Goal: Task Accomplishment & Management: Manage account settings

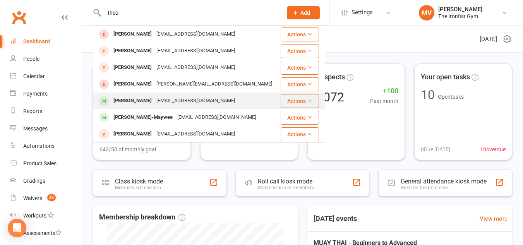
type input "theo"
click at [133, 96] on div "Theo Kazoullis" at bounding box center [132, 100] width 43 height 11
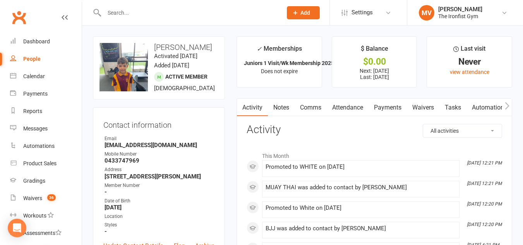
click at [0, 103] on li "Reports" at bounding box center [41, 111] width 82 height 17
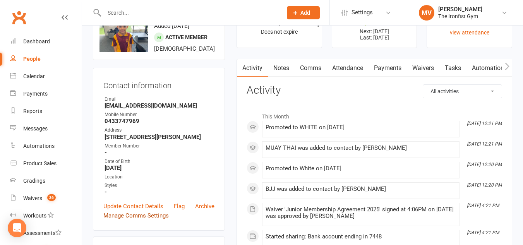
scroll to position [77, 0]
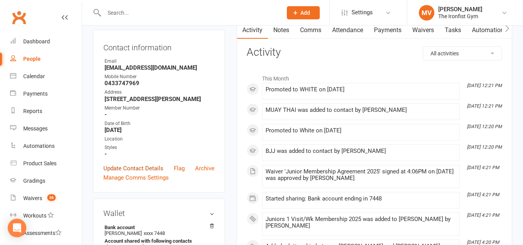
click at [138, 173] on link "Update Contact Details" at bounding box center [133, 168] width 60 height 9
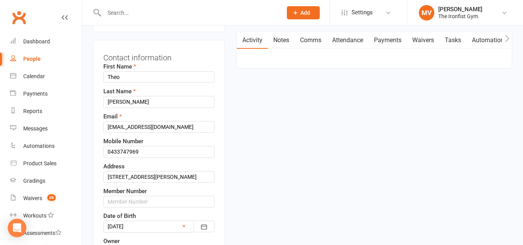
scroll to position [75, 0]
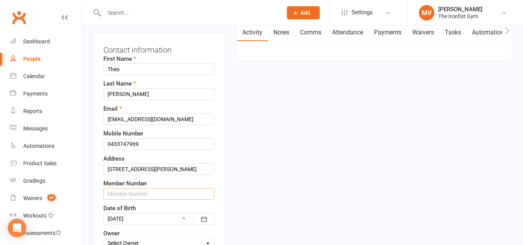
drag, startPoint x: 129, startPoint y: 203, endPoint x: 129, endPoint y: 208, distance: 4.7
click at [129, 200] on input "text" at bounding box center [158, 194] width 111 height 12
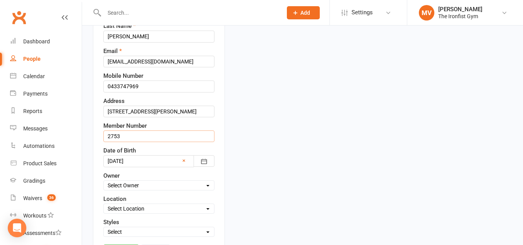
scroll to position [153, 0]
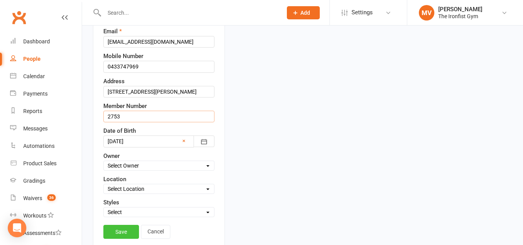
type input "2753"
click at [129, 239] on link "Save" at bounding box center [121, 232] width 36 height 14
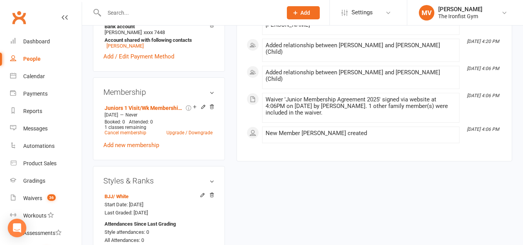
scroll to position [310, 0]
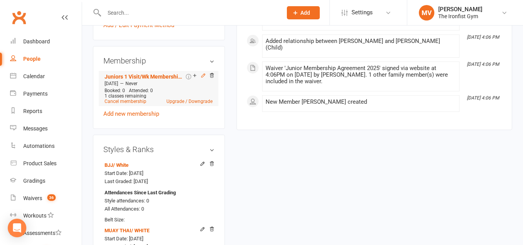
click at [204, 77] on icon at bounding box center [202, 75] width 3 height 3
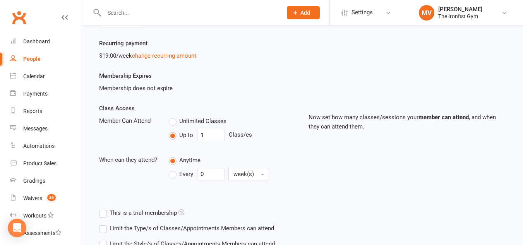
scroll to position [116, 0]
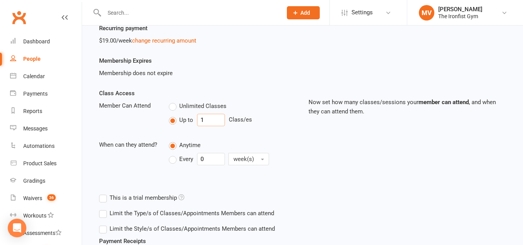
drag, startPoint x: 212, startPoint y: 120, endPoint x: 175, endPoint y: 108, distance: 39.1
click at [173, 114] on div "Up to 1 Class/es" at bounding box center [233, 120] width 128 height 12
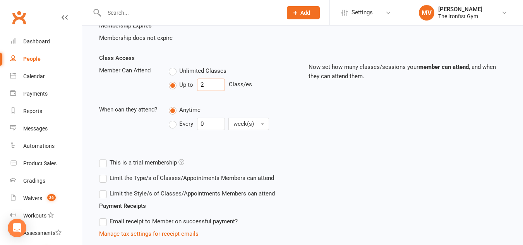
scroll to position [155, 0]
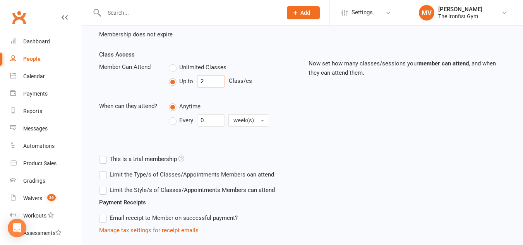
type input "2"
drag, startPoint x: 174, startPoint y: 122, endPoint x: 193, endPoint y: 128, distance: 20.5
click at [175, 123] on label "Every" at bounding box center [181, 120] width 24 height 9
click at [174, 114] on input "Every" at bounding box center [171, 114] width 5 height 0
drag, startPoint x: 193, startPoint y: 117, endPoint x: 184, endPoint y: 117, distance: 9.7
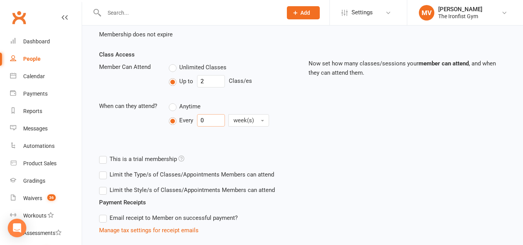
click at [181, 117] on div "Every 0 week(s)" at bounding box center [223, 120] width 108 height 12
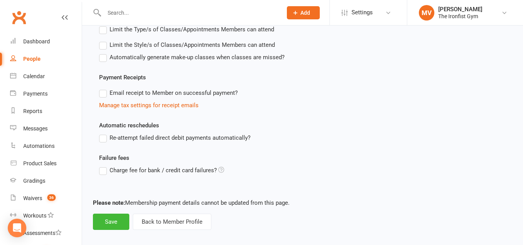
scroll to position [307, 0]
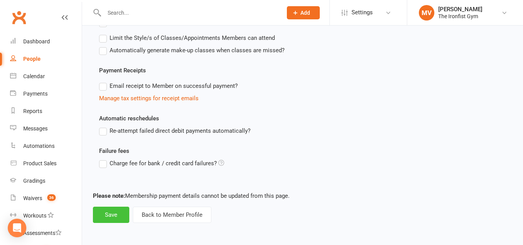
type input "1"
click at [110, 215] on button "Save" at bounding box center [111, 215] width 36 height 16
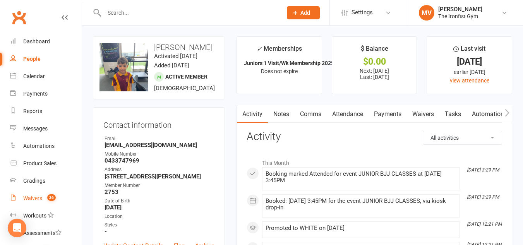
click at [32, 195] on div "Waivers" at bounding box center [32, 198] width 19 height 6
select select "100"
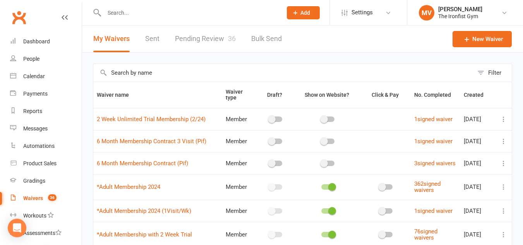
click at [191, 37] on link "Pending Review 36" at bounding box center [205, 39] width 61 height 27
select select "50"
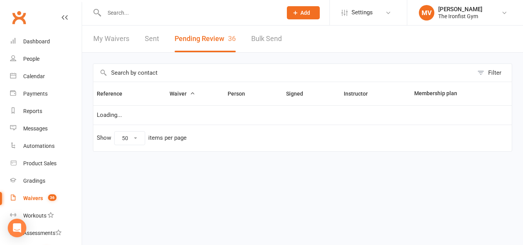
click at [191, 37] on button "Pending Review 36" at bounding box center [205, 39] width 61 height 27
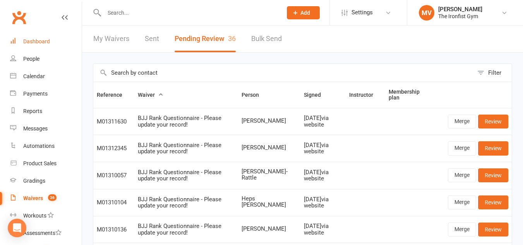
click at [37, 39] on div "Dashboard" at bounding box center [36, 41] width 27 height 6
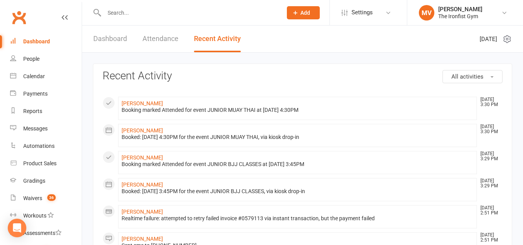
click at [112, 37] on link "Dashboard" at bounding box center [110, 39] width 34 height 27
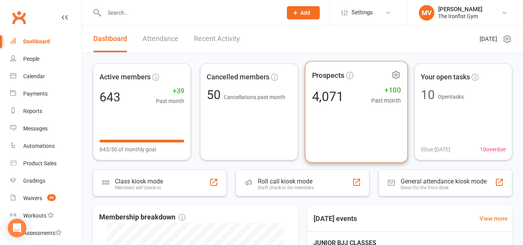
click at [366, 159] on div "Prospects 4,071 +100 Past month" at bounding box center [356, 112] width 103 height 102
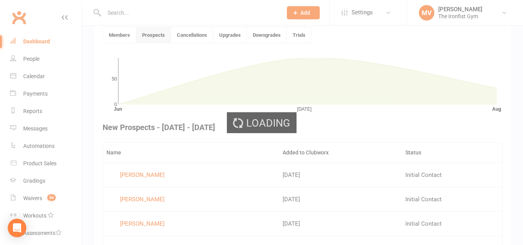
click at [366, 159] on div "Loading" at bounding box center [261, 122] width 523 height 245
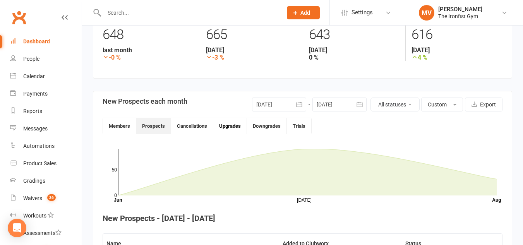
scroll to position [134, 0]
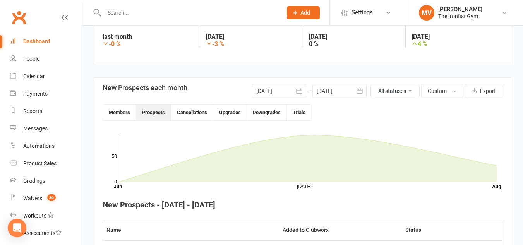
click at [51, 44] on link "Dashboard" at bounding box center [46, 41] width 72 height 17
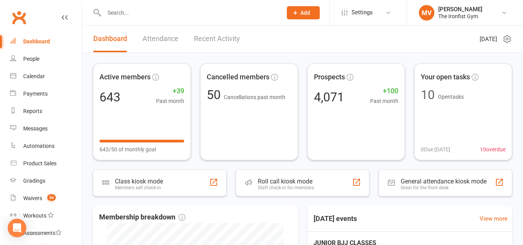
click at [33, 42] on div "Dashboard" at bounding box center [36, 41] width 27 height 6
drag, startPoint x: 132, startPoint y: 11, endPoint x: 134, endPoint y: 15, distance: 4.0
click at [133, 13] on input "text" at bounding box center [189, 12] width 175 height 11
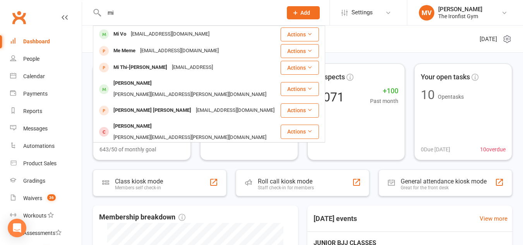
drag, startPoint x: 134, startPoint y: 10, endPoint x: 94, endPoint y: 6, distance: 39.7
click at [93, 7] on div "mi Mi Vo mivo05@hotmail.com Actions Me Meme me@me.com Actions Mi Thi-Ngoc Vo mi…" at bounding box center [185, 12] width 184 height 25
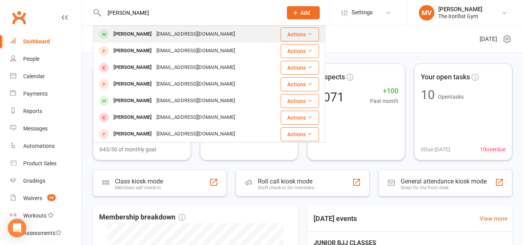
type input "karim ross"
click at [130, 31] on div "Karim Ross" at bounding box center [132, 34] width 43 height 11
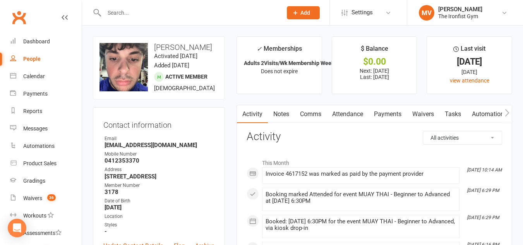
click at [407, 113] on link "Payments" at bounding box center [388, 114] width 38 height 18
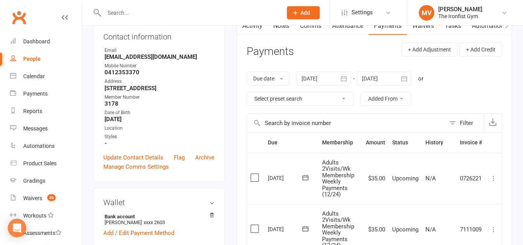
scroll to position [77, 0]
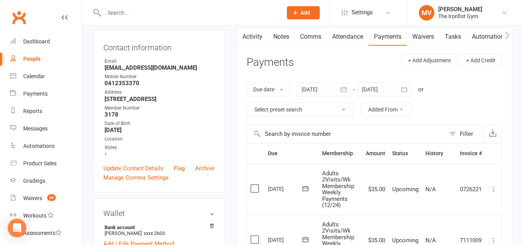
drag, startPoint x: 116, startPoint y: 8, endPoint x: 116, endPoint y: 12, distance: 4.3
click at [116, 10] on input "text" at bounding box center [189, 12] width 175 height 11
click at [131, 11] on input "text" at bounding box center [189, 12] width 175 height 11
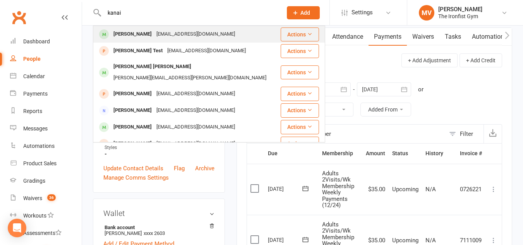
type input "kanai"
click at [146, 38] on div "Michael Kanai" at bounding box center [132, 34] width 43 height 11
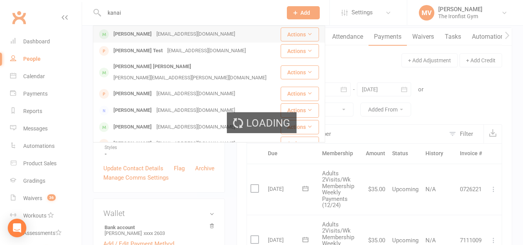
click at [146, 38] on div "Loading" at bounding box center [261, 122] width 523 height 245
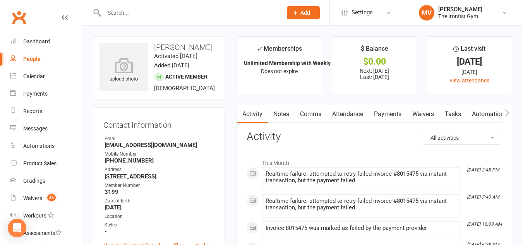
click at [395, 111] on link "Payments" at bounding box center [388, 114] width 38 height 18
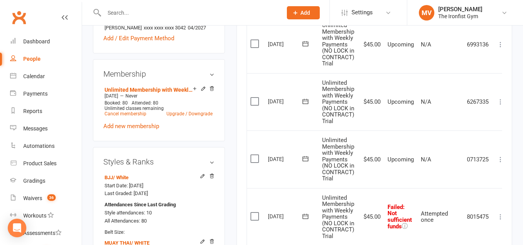
scroll to position [349, 0]
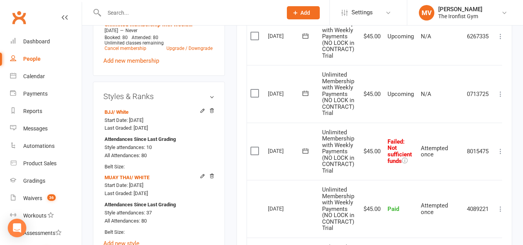
click at [499, 151] on icon at bounding box center [501, 152] width 8 height 8
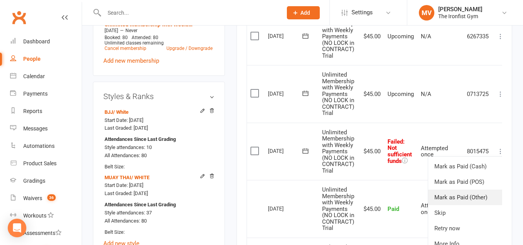
scroll to position [387, 0]
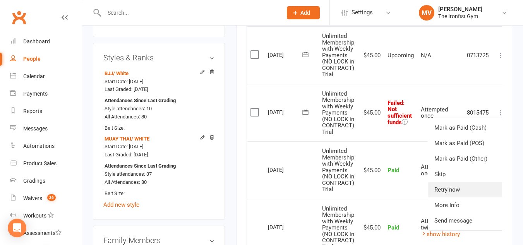
click at [460, 190] on link "Retry now" at bounding box center [466, 189] width 77 height 15
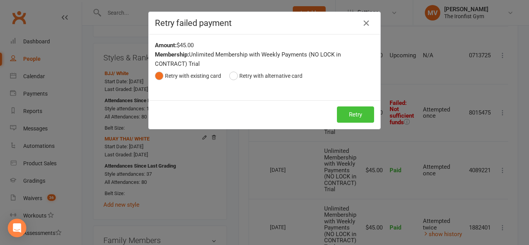
click at [358, 118] on button "Retry" at bounding box center [355, 115] width 37 height 16
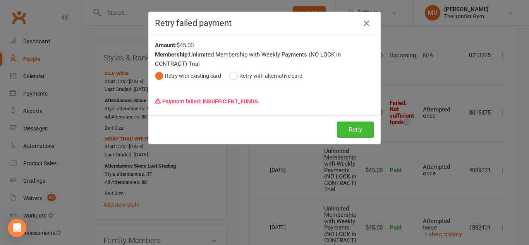
drag, startPoint x: 364, startPoint y: 21, endPoint x: 364, endPoint y: 28, distance: 7.4
click at [365, 22] on icon "button" at bounding box center [366, 23] width 9 height 9
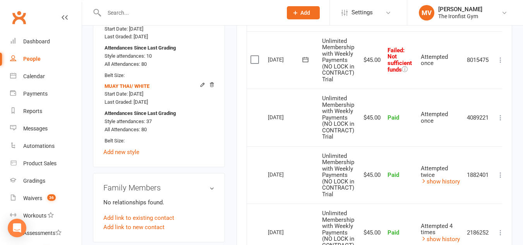
scroll to position [426, 0]
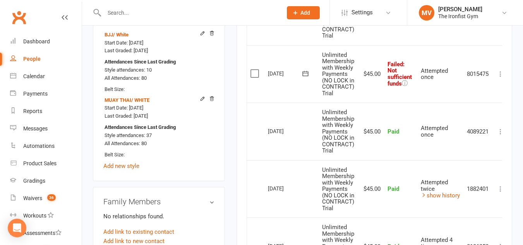
click at [139, 15] on input "text" at bounding box center [189, 12] width 175 height 11
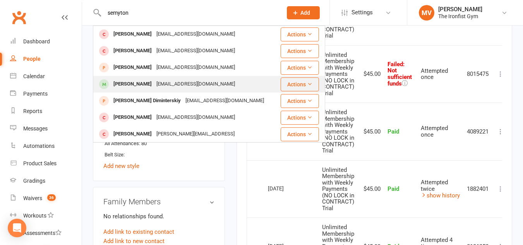
type input "semyton"
click at [153, 80] on div "Semyon Dimintevskiy" at bounding box center [132, 84] width 43 height 11
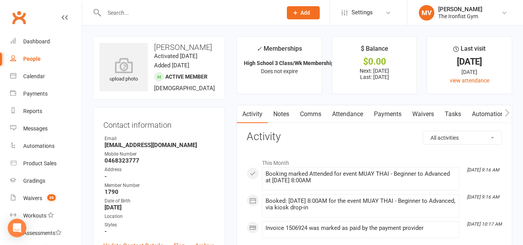
click at [303, 112] on link "Comms" at bounding box center [311, 114] width 32 height 18
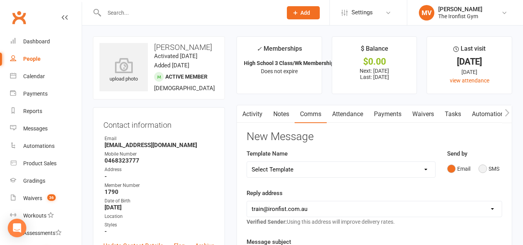
click at [480, 171] on button "SMS" at bounding box center [489, 169] width 21 height 15
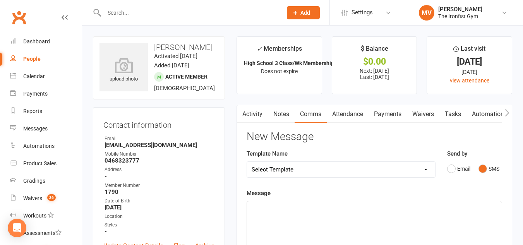
click at [386, 168] on select "Select Template [SMS] Grading Fee owing [SMS] Balance Owing - Catch up [SMS] Ex…" at bounding box center [341, 169] width 188 height 15
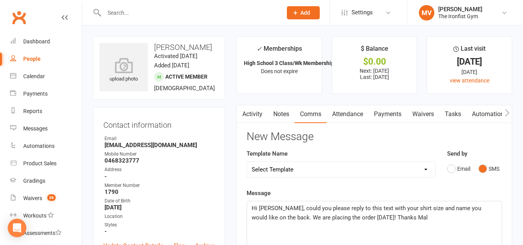
drag, startPoint x: 393, startPoint y: 207, endPoint x: 392, endPoint y: 211, distance: 4.0
click at [393, 208] on span "Hi Semyon, could you please reply to this text with your shirt size and name yo…" at bounding box center [367, 213] width 231 height 16
drag, startPoint x: 394, startPoint y: 208, endPoint x: 394, endPoint y: 213, distance: 4.7
click at [394, 212] on p "Hi Semyon, could you please reply to this text with your shirt size and name yo…" at bounding box center [375, 213] width 246 height 19
click at [416, 218] on p "Hi Semyon, could you please reply to this text with your grading shirt size and…" at bounding box center [375, 213] width 246 height 19
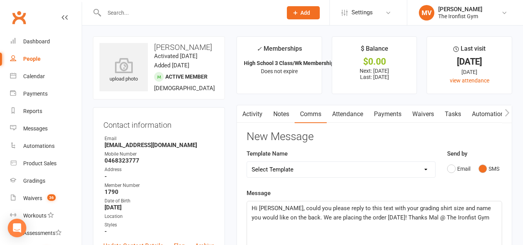
drag, startPoint x: 484, startPoint y: 227, endPoint x: 483, endPoint y: 236, distance: 8.6
click at [481, 219] on p "Hi Semyon, could you please reply to this text with your grading shirt size and…" at bounding box center [375, 213] width 246 height 19
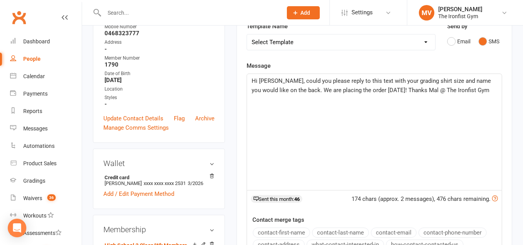
scroll to position [39, 0]
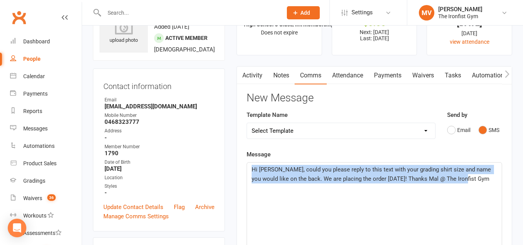
drag, startPoint x: 485, startPoint y: 185, endPoint x: 183, endPoint y: 183, distance: 301.4
copy span "Hi Semyon, could you please reply to this text with your grading shirt size and…"
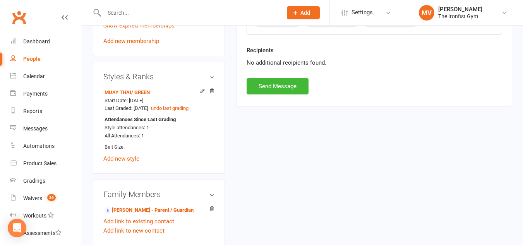
scroll to position [387, 0]
click at [269, 86] on button "Send Message" at bounding box center [278, 85] width 62 height 16
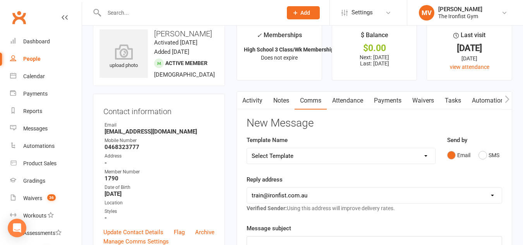
scroll to position [0, 0]
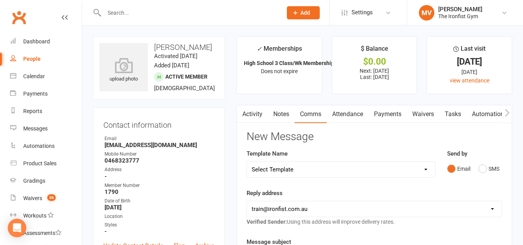
drag, startPoint x: 283, startPoint y: 112, endPoint x: 278, endPoint y: 112, distance: 5.0
click at [284, 112] on link "Notes" at bounding box center [281, 114] width 27 height 18
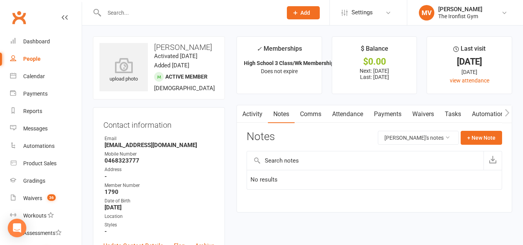
drag, startPoint x: 205, startPoint y: 59, endPoint x: 165, endPoint y: 72, distance: 42.1
click at [153, 60] on div "upload photo Semyon Dimintevskiy Activated 9 March, 2022 Added 9 March, 2022 Ac…" at bounding box center [159, 67] width 132 height 63
drag, startPoint x: 156, startPoint y: 53, endPoint x: 214, endPoint y: 154, distance: 116.3
click at [209, 52] on h3 "Semyon Dimintevskiy" at bounding box center [159, 47] width 119 height 9
click at [189, 43] on h3 "Semyon Dimintevskiy" at bounding box center [159, 47] width 119 height 9
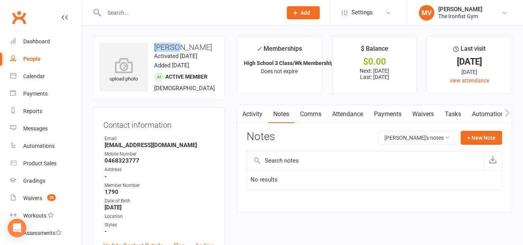
drag, startPoint x: 154, startPoint y: 46, endPoint x: 194, endPoint y: 47, distance: 40.3
click at [182, 46] on h3 "Semyon Dimintevskiy" at bounding box center [159, 47] width 119 height 9
click at [192, 48] on h3 "Semyon Dimintevskiy" at bounding box center [159, 47] width 119 height 9
click at [189, 43] on div "upload photo Semyon Dimintevskiy Activated 9 March, 2022 Added 9 March, 2022 Ac…" at bounding box center [159, 67] width 132 height 63
drag, startPoint x: 201, startPoint y: 53, endPoint x: 203, endPoint y: 58, distance: 5.5
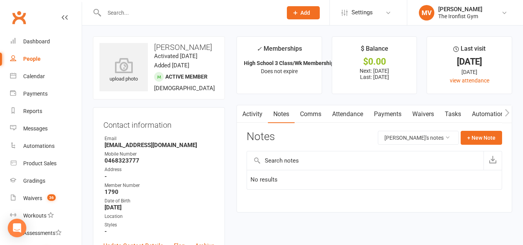
click at [202, 52] on h3 "Semyon Dimintevskiy" at bounding box center [159, 47] width 119 height 9
drag, startPoint x: 201, startPoint y: 53, endPoint x: 162, endPoint y: 67, distance: 41.9
click at [157, 52] on h3 "Semyon Dimintevskiy" at bounding box center [159, 47] width 119 height 9
drag, startPoint x: 225, startPoint y: 177, endPoint x: 223, endPoint y: 182, distance: 5.5
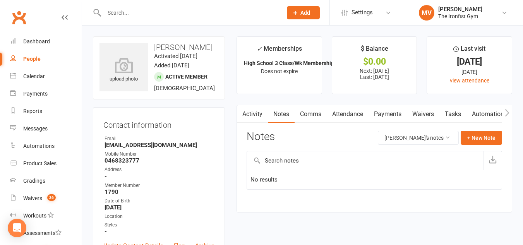
drag, startPoint x: 155, startPoint y: 47, endPoint x: 214, endPoint y: 76, distance: 65.5
click at [210, 52] on h3 "Semyon Dimintevskiy" at bounding box center [159, 47] width 119 height 9
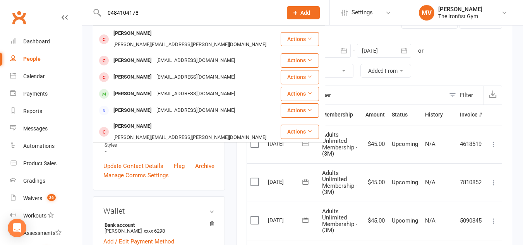
drag, startPoint x: 164, startPoint y: 11, endPoint x: 94, endPoint y: 5, distance: 70.3
click at [90, 6] on react-component "0484104178 [PERSON_NAME] [PERSON_NAME][EMAIL_ADDRESS][PERSON_NAME][DOMAIN_NAME]…" at bounding box center [138, 12] width 277 height 25
click at [159, 3] on div "0484104178 [PERSON_NAME] [PERSON_NAME][EMAIL_ADDRESS][PERSON_NAME][DOMAIN_NAME]…" at bounding box center [185, 12] width 184 height 25
drag, startPoint x: 150, startPoint y: 10, endPoint x: 98, endPoint y: 0, distance: 52.5
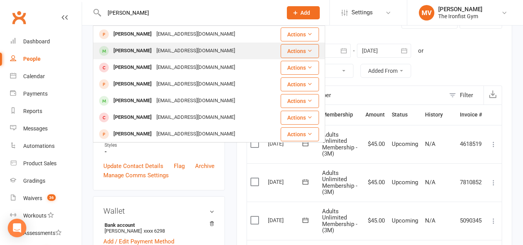
type input "[PERSON_NAME]"
click at [143, 52] on div "[PERSON_NAME]" at bounding box center [132, 50] width 43 height 11
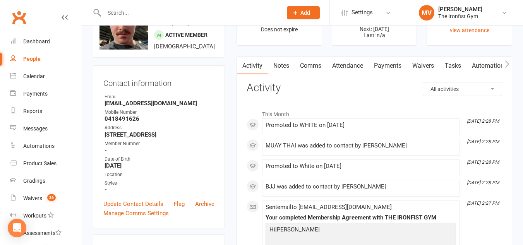
scroll to position [116, 0]
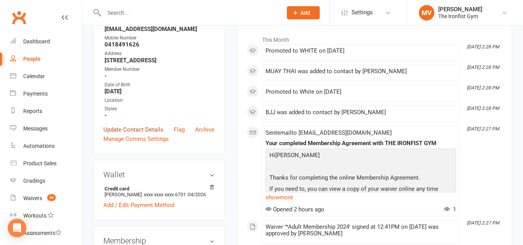
drag, startPoint x: 157, startPoint y: 137, endPoint x: 158, endPoint y: 141, distance: 4.4
click at [158, 134] on link "Update Contact Details" at bounding box center [133, 129] width 60 height 9
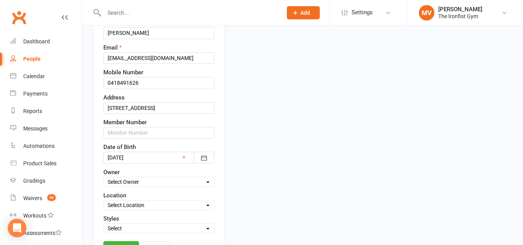
scroll to position [191, 0]
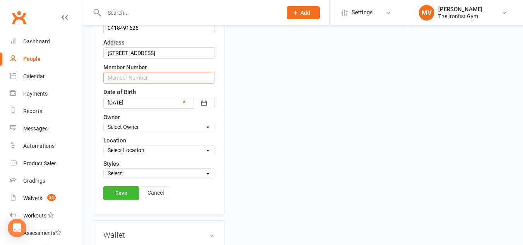
click at [146, 84] on input "text" at bounding box center [158, 78] width 111 height 12
type input "3388"
click at [120, 199] on link "Save" at bounding box center [121, 193] width 36 height 14
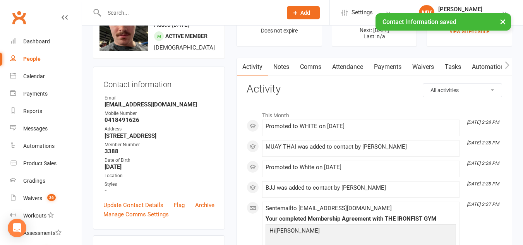
scroll to position [36, 0]
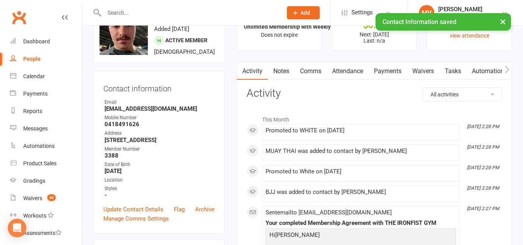
drag, startPoint x: 390, startPoint y: 69, endPoint x: 317, endPoint y: 177, distance: 130.5
click at [391, 69] on link "Payments" at bounding box center [388, 71] width 38 height 18
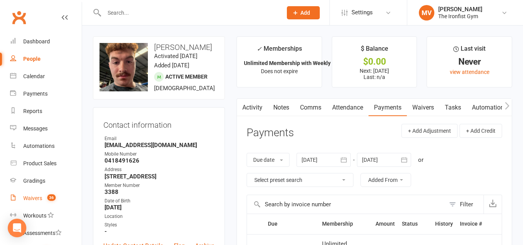
click at [33, 199] on div "Waivers" at bounding box center [32, 198] width 19 height 6
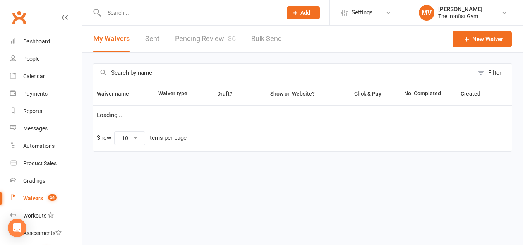
select select "100"
